Goal: Check status: Check status

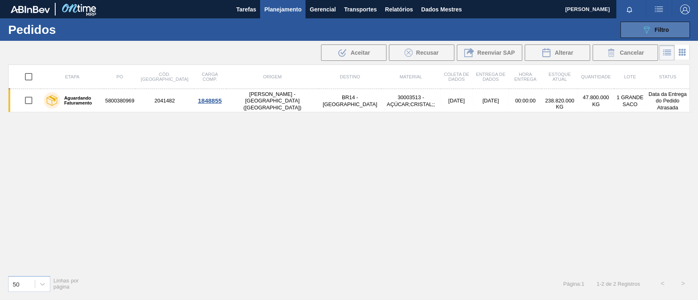
click at [664, 25] on div "089F7B8B-B2A5-4AFE-B5C0-19BA573D28AC Filtro" at bounding box center [654, 30] width 27 height 10
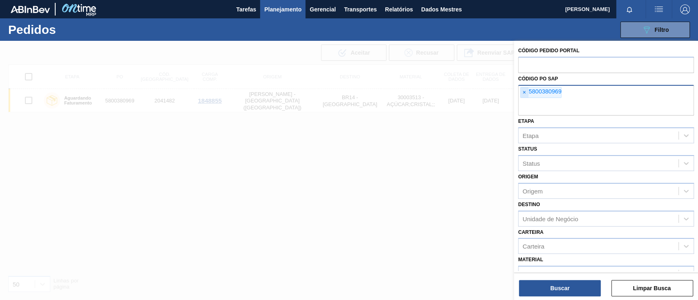
click at [525, 92] on font "×" at bounding box center [523, 92] width 3 height 7
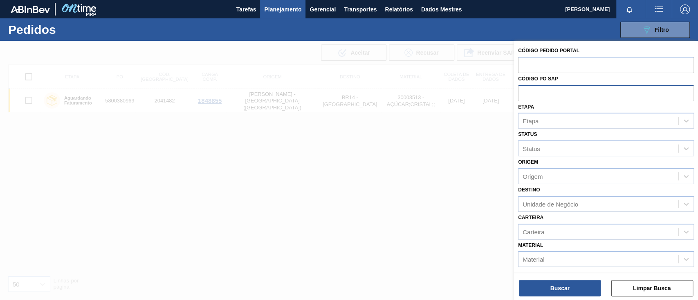
paste input "text"
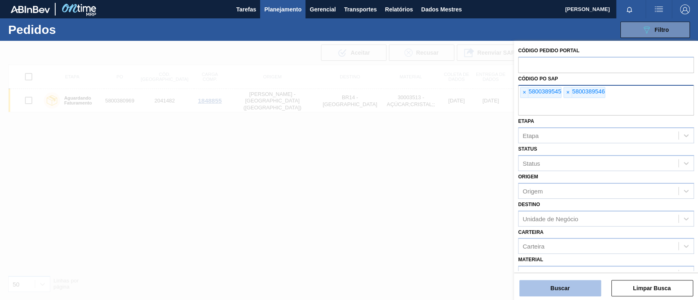
click at [572, 289] on button "Buscar" at bounding box center [560, 288] width 82 height 16
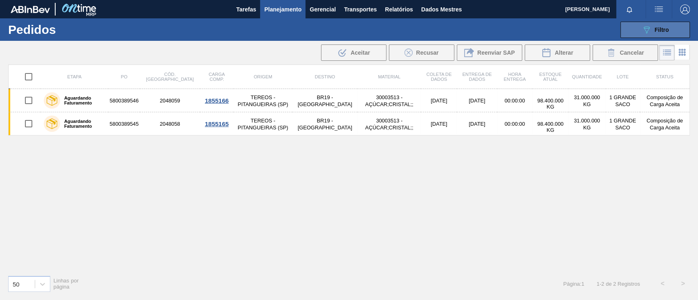
click at [643, 23] on button "089F7B8B-B2A5-4AFE-B5C0-19BA573D28AC Filtro" at bounding box center [654, 30] width 69 height 16
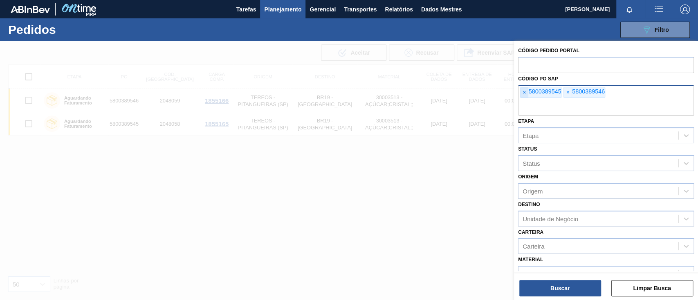
click at [527, 96] on span "×" at bounding box center [524, 92] width 8 height 11
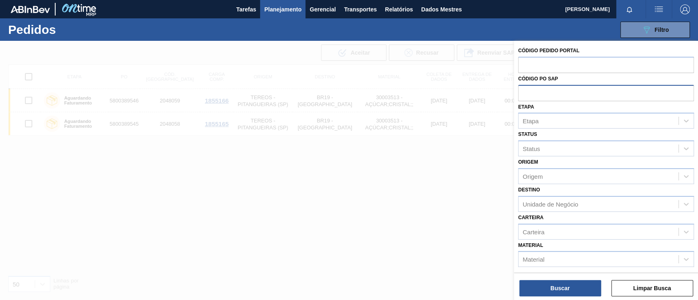
paste input "text"
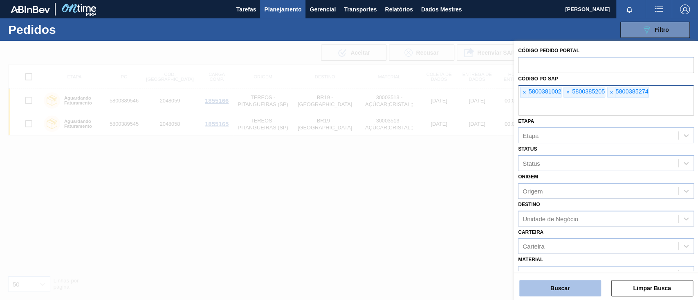
click at [553, 289] on font "Buscar" at bounding box center [559, 288] width 19 height 7
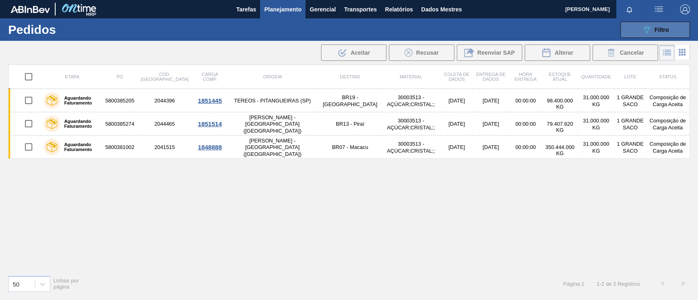
click at [627, 31] on button "089F7B8B-B2A5-4AFE-B5C0-19BA573D28AC Filtro" at bounding box center [654, 30] width 69 height 16
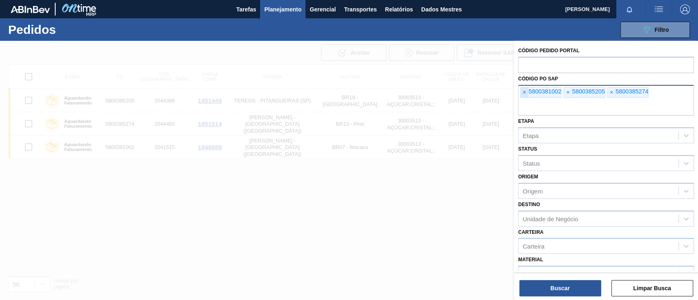
click at [524, 92] on font "×" at bounding box center [523, 92] width 3 height 7
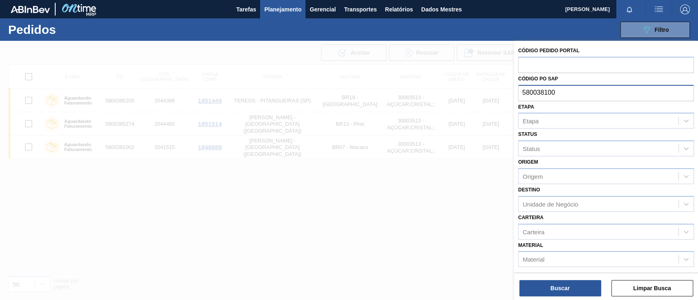
type input "5800381001"
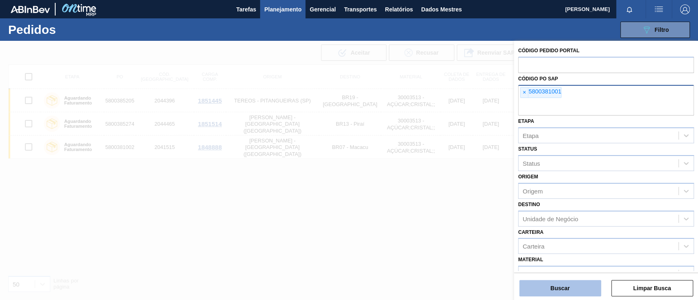
click at [573, 293] on button "Buscar" at bounding box center [560, 288] width 82 height 16
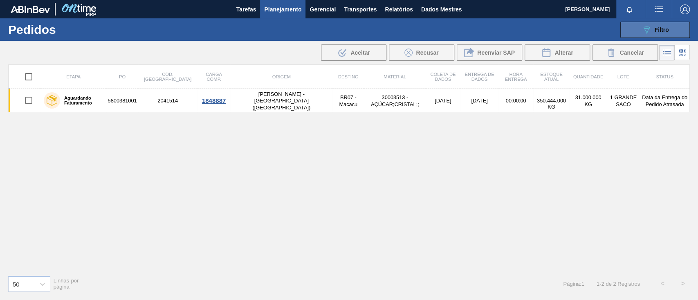
click at [647, 31] on icon "089F7B8B-B2A5-4AFE-B5C0-19BA573D28AC" at bounding box center [646, 30] width 10 height 10
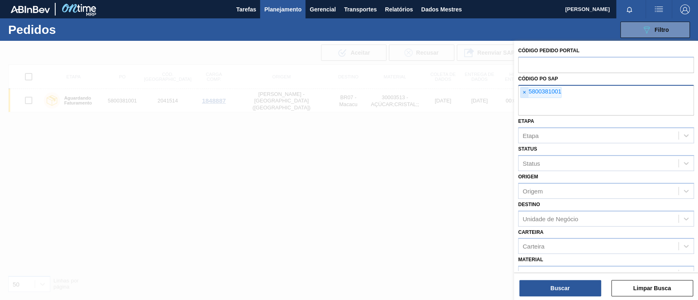
click at [525, 93] on font "×" at bounding box center [523, 92] width 3 height 7
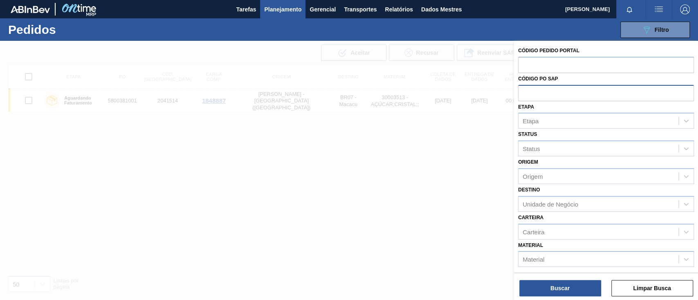
paste input "5800380965"
type input "5800380965"
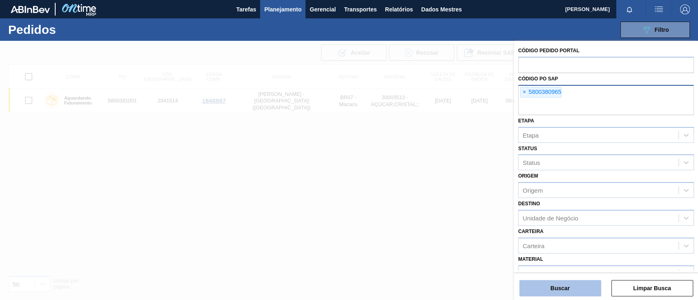
click at [565, 282] on button "Buscar" at bounding box center [560, 288] width 82 height 16
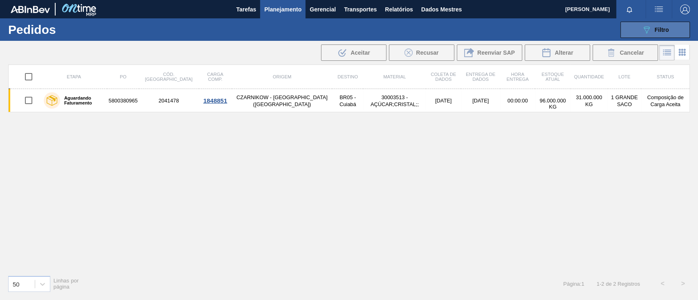
click at [660, 24] on button "089F7B8B-B2A5-4AFE-B5C0-19BA573D28AC Filtro" at bounding box center [654, 30] width 69 height 16
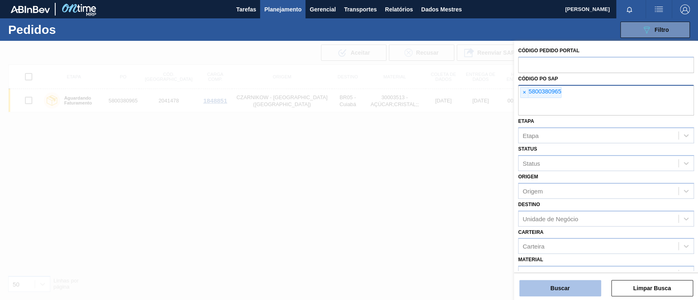
click at [564, 289] on font "Buscar" at bounding box center [559, 288] width 19 height 7
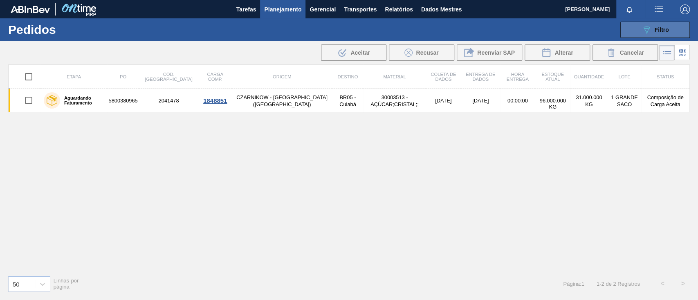
click at [656, 28] on font "Filtro" at bounding box center [661, 30] width 14 height 7
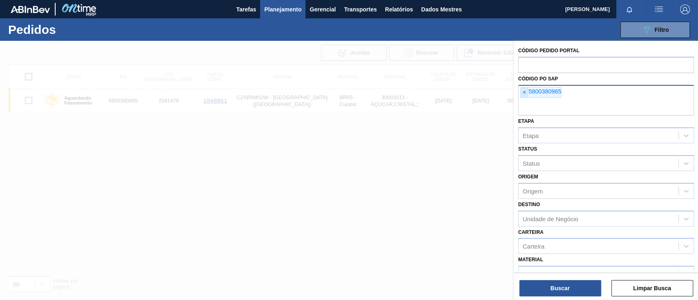
click at [523, 92] on font "×" at bounding box center [523, 92] width 3 height 7
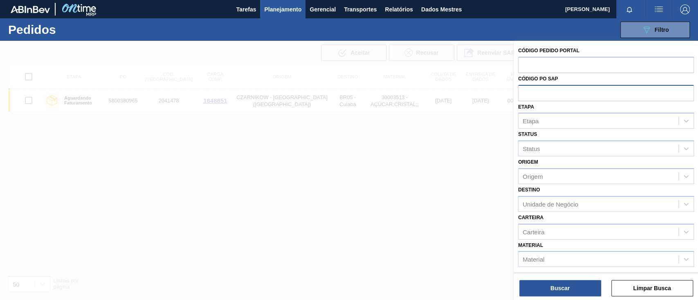
paste input "5800380965"
type input "5800380965"
click at [574, 288] on button "Buscar" at bounding box center [560, 288] width 82 height 16
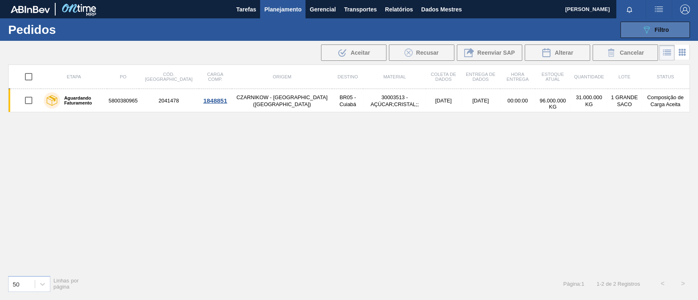
click at [651, 28] on div "089F7B8B-B2A5-4AFE-B5C0-19BA573D28AC Filtro" at bounding box center [654, 30] width 27 height 10
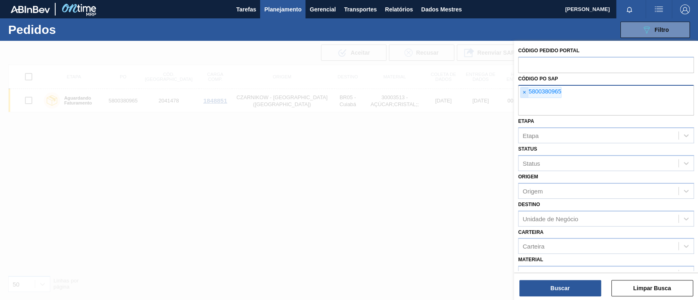
click at [521, 94] on span "×" at bounding box center [524, 92] width 8 height 11
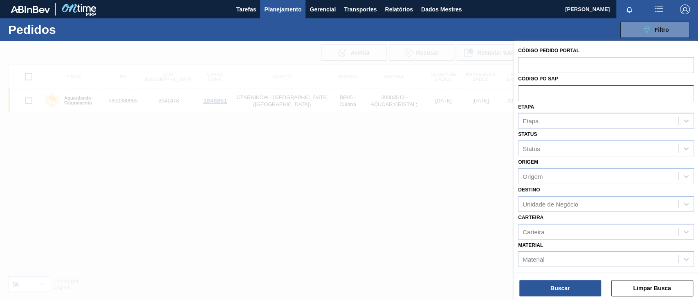
paste input "5800380965"
type input "5800380965"
click at [583, 288] on button "Buscar" at bounding box center [560, 288] width 82 height 16
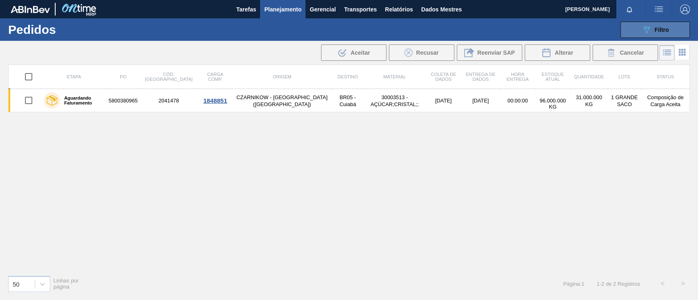
click at [663, 31] on font "Filtro" at bounding box center [661, 30] width 14 height 7
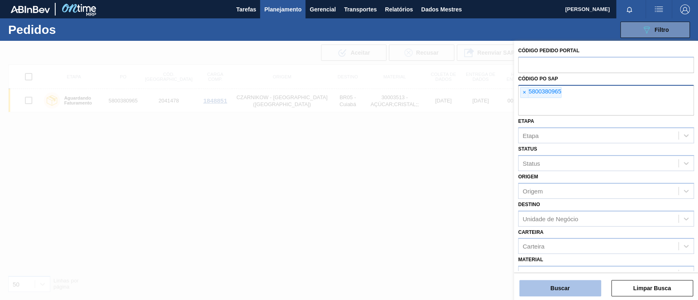
click at [563, 286] on font "Buscar" at bounding box center [559, 288] width 19 height 7
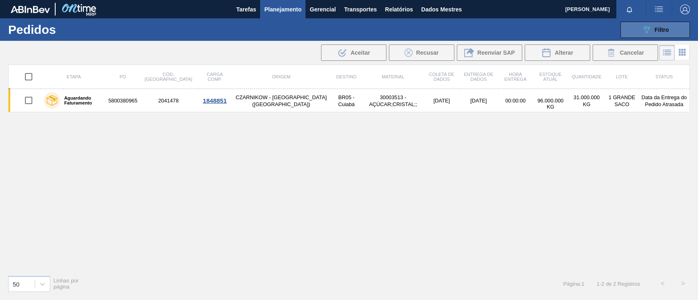
click at [647, 30] on icon "089F7B8B-B2A5-4AFE-B5C0-19BA573D28AC" at bounding box center [646, 30] width 10 height 10
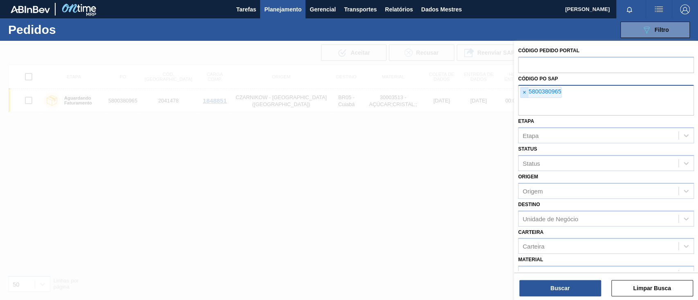
click at [523, 96] on span "×" at bounding box center [524, 92] width 8 height 11
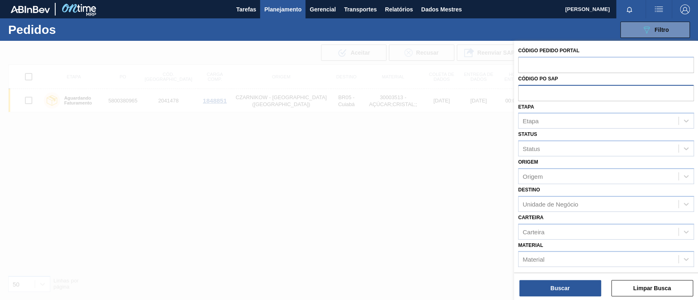
paste input "5800385822"
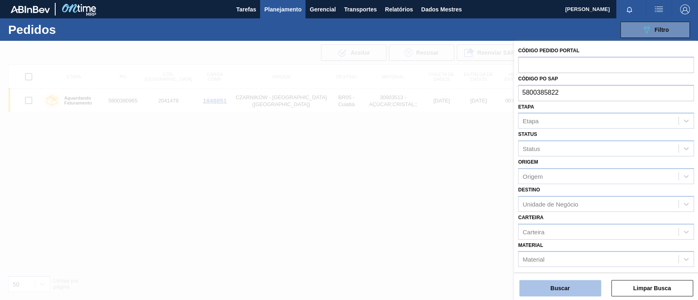
type input "5800385822"
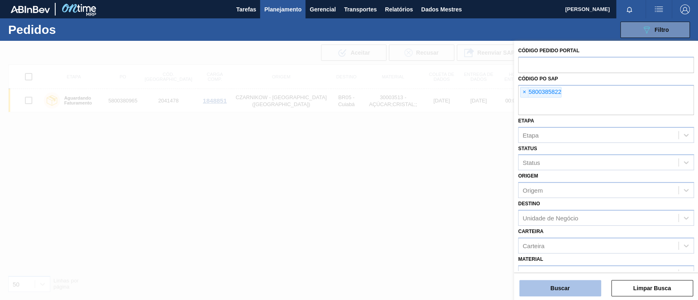
click at [549, 288] on button "Buscar" at bounding box center [560, 288] width 82 height 16
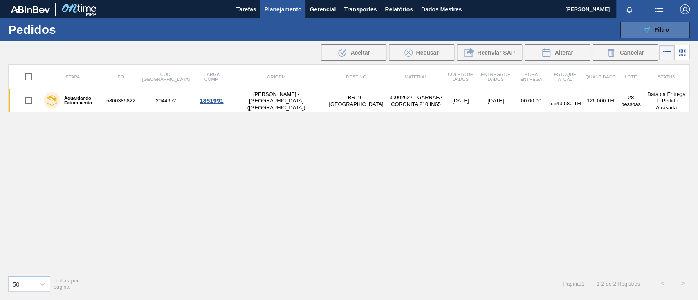
click at [647, 34] on icon "089F7B8B-B2A5-4AFE-B5C0-19BA573D28AC" at bounding box center [646, 30] width 10 height 10
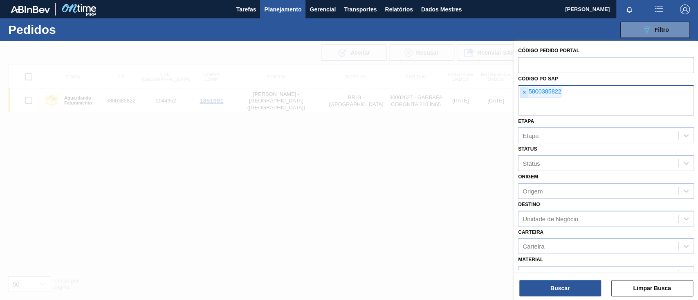
click at [522, 95] on font "×" at bounding box center [523, 92] width 3 height 7
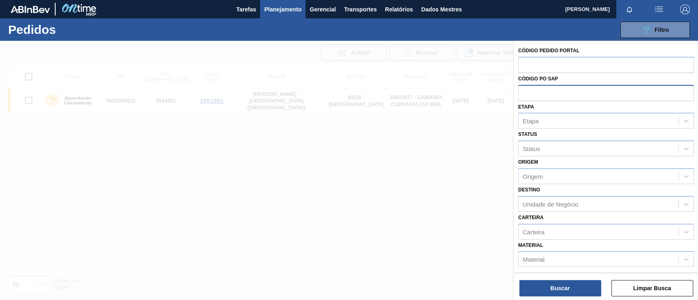
paste input "5800385823"
type input "5800385823"
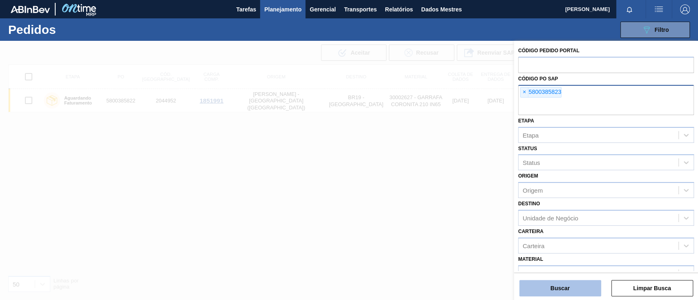
click at [543, 287] on button "Buscar" at bounding box center [560, 288] width 82 height 16
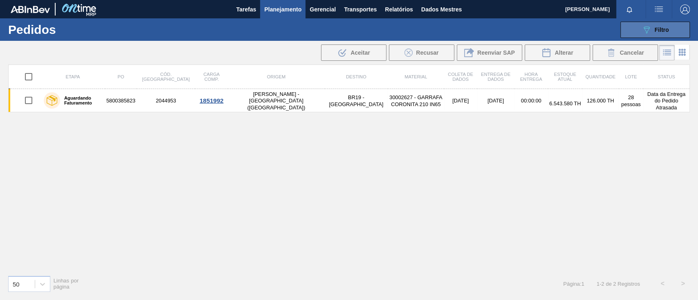
click at [646, 25] on icon "089F7B8B-B2A5-4AFE-B5C0-19BA573D28AC" at bounding box center [646, 30] width 10 height 10
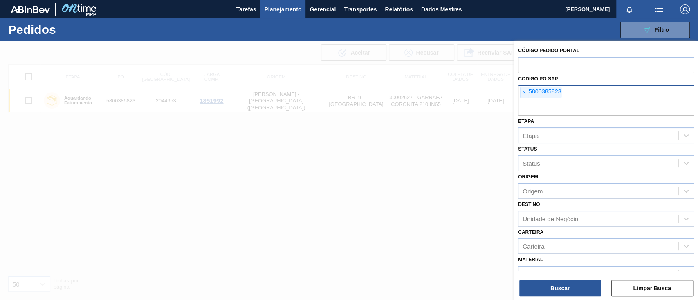
click at [531, 94] on font "5800385823" at bounding box center [544, 91] width 33 height 7
click at [526, 95] on span "×" at bounding box center [524, 92] width 8 height 11
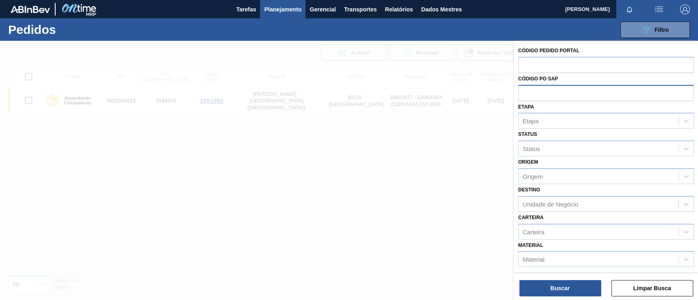
paste input "5800385824"
type input "5800385824"
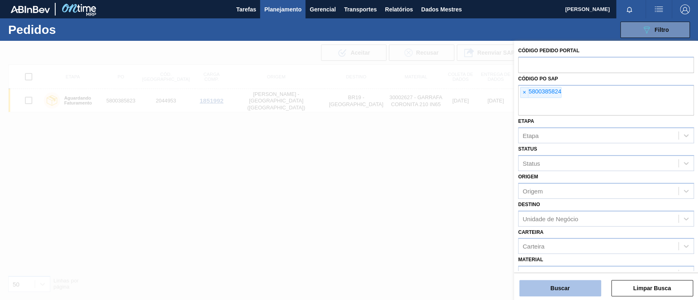
click at [552, 287] on font "Buscar" at bounding box center [559, 288] width 19 height 7
